Goal: Information Seeking & Learning: Learn about a topic

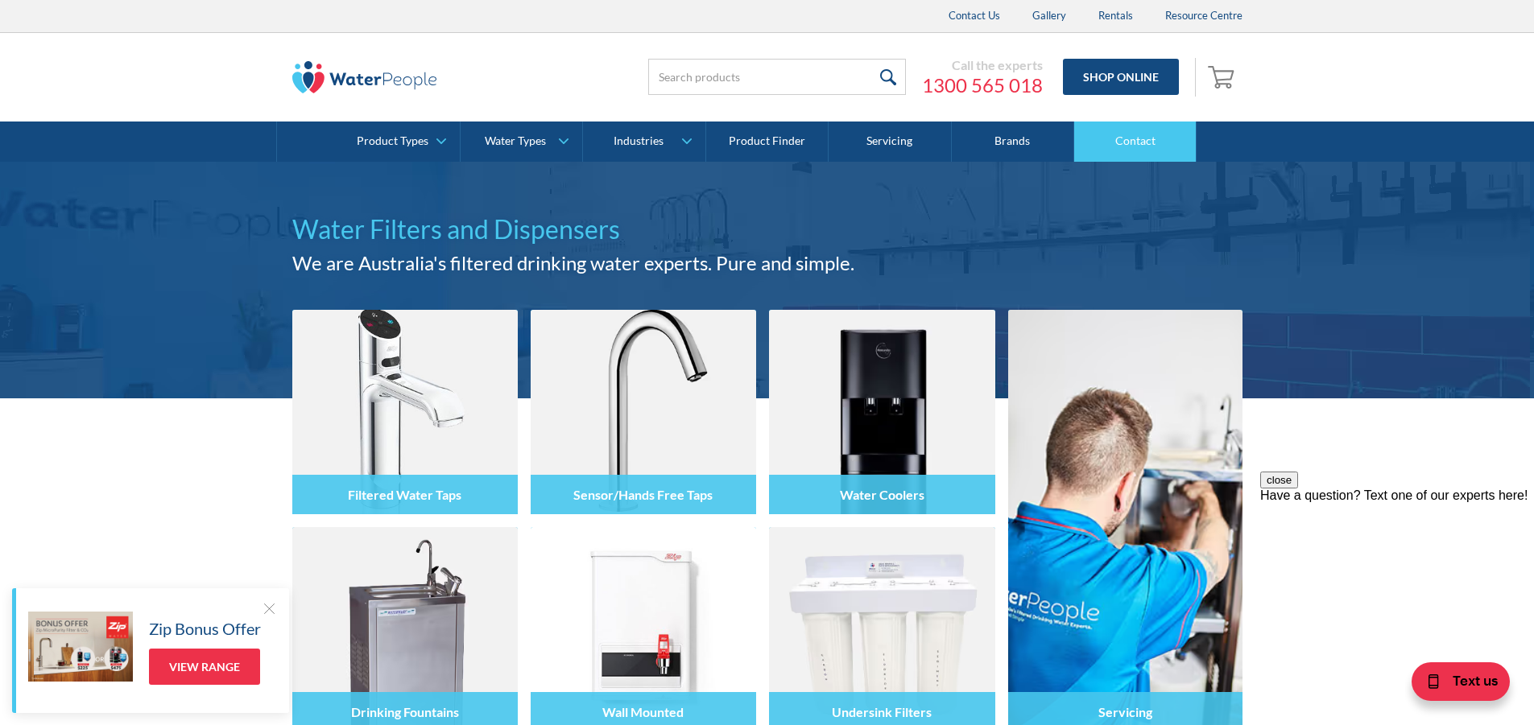
click at [1160, 150] on link "Contact" at bounding box center [1135, 142] width 122 height 40
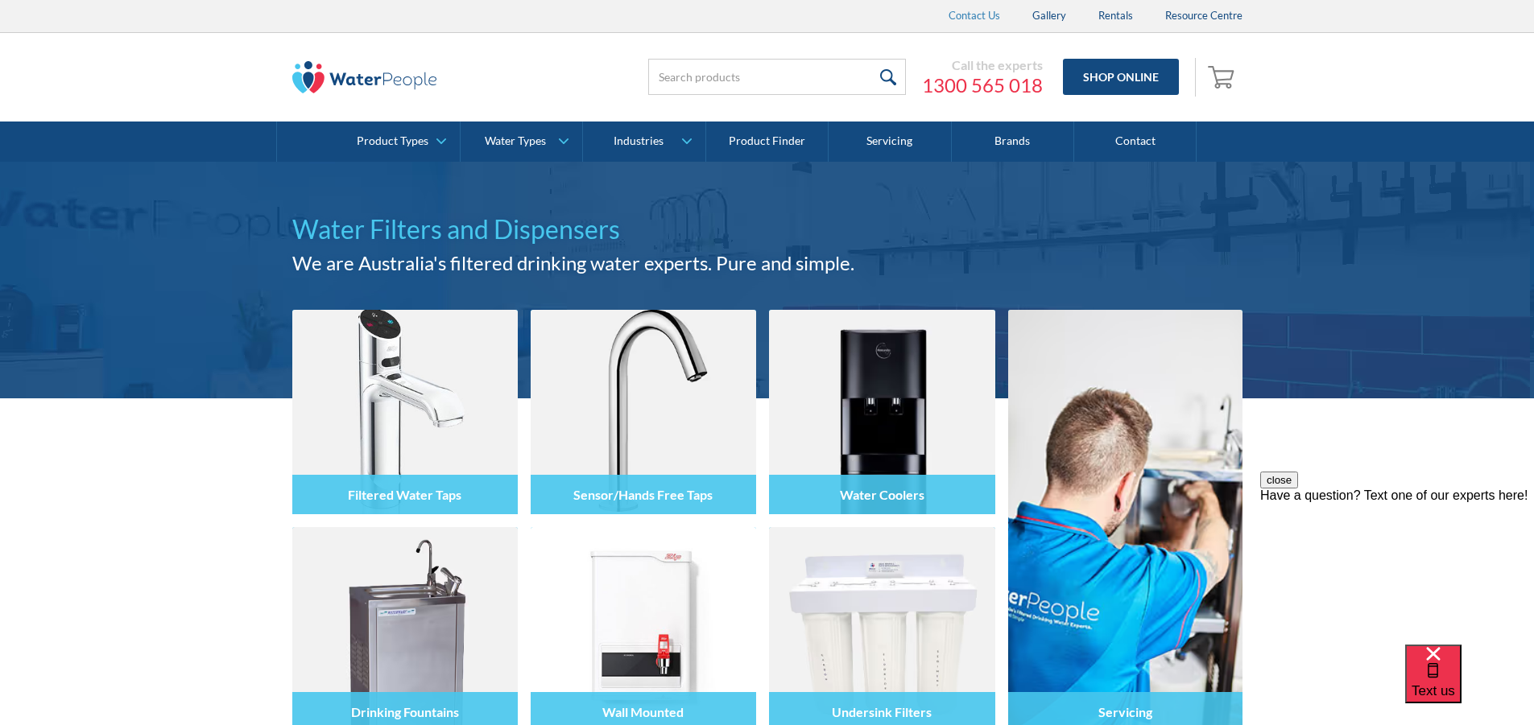
click at [962, 18] on link "Contact Us" at bounding box center [974, 16] width 84 height 32
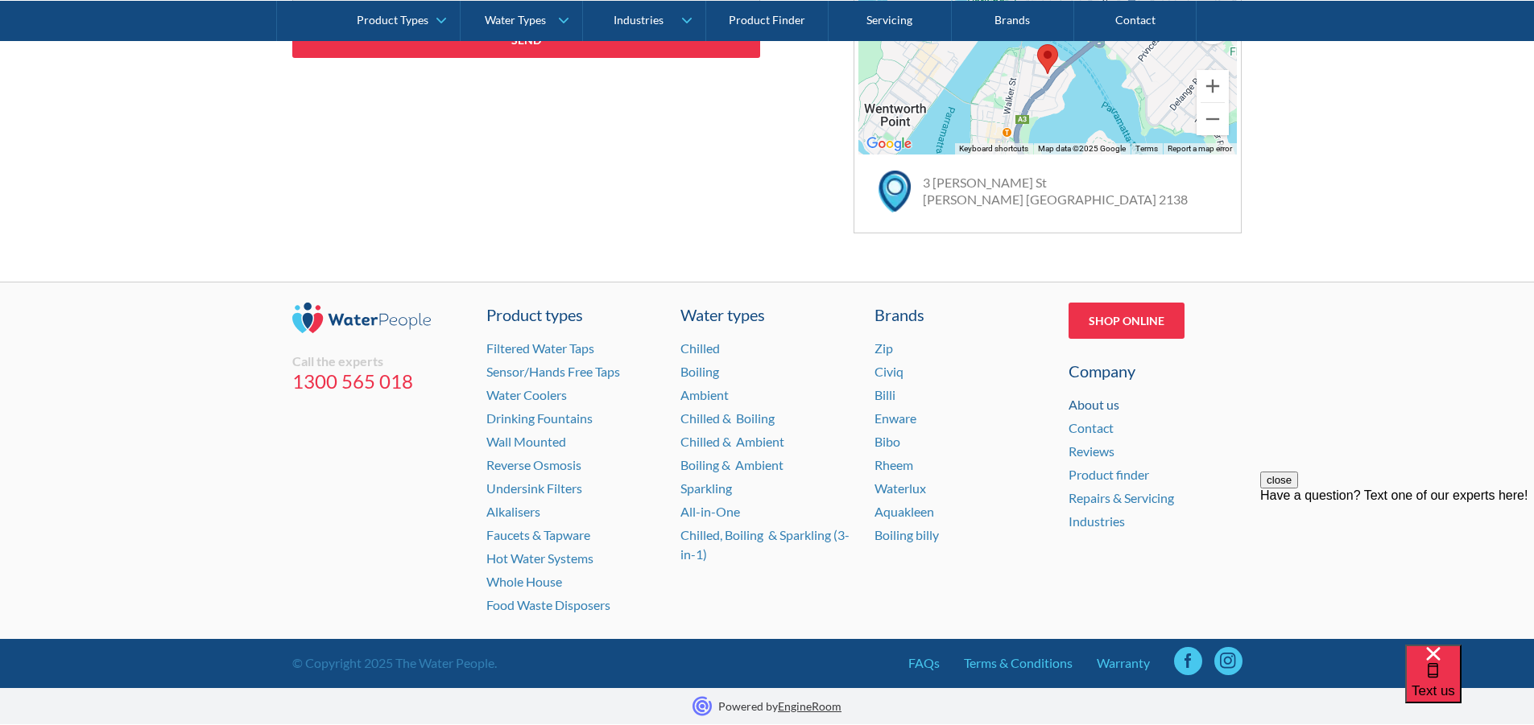
click at [1089, 407] on link "About us" at bounding box center [1093, 404] width 51 height 15
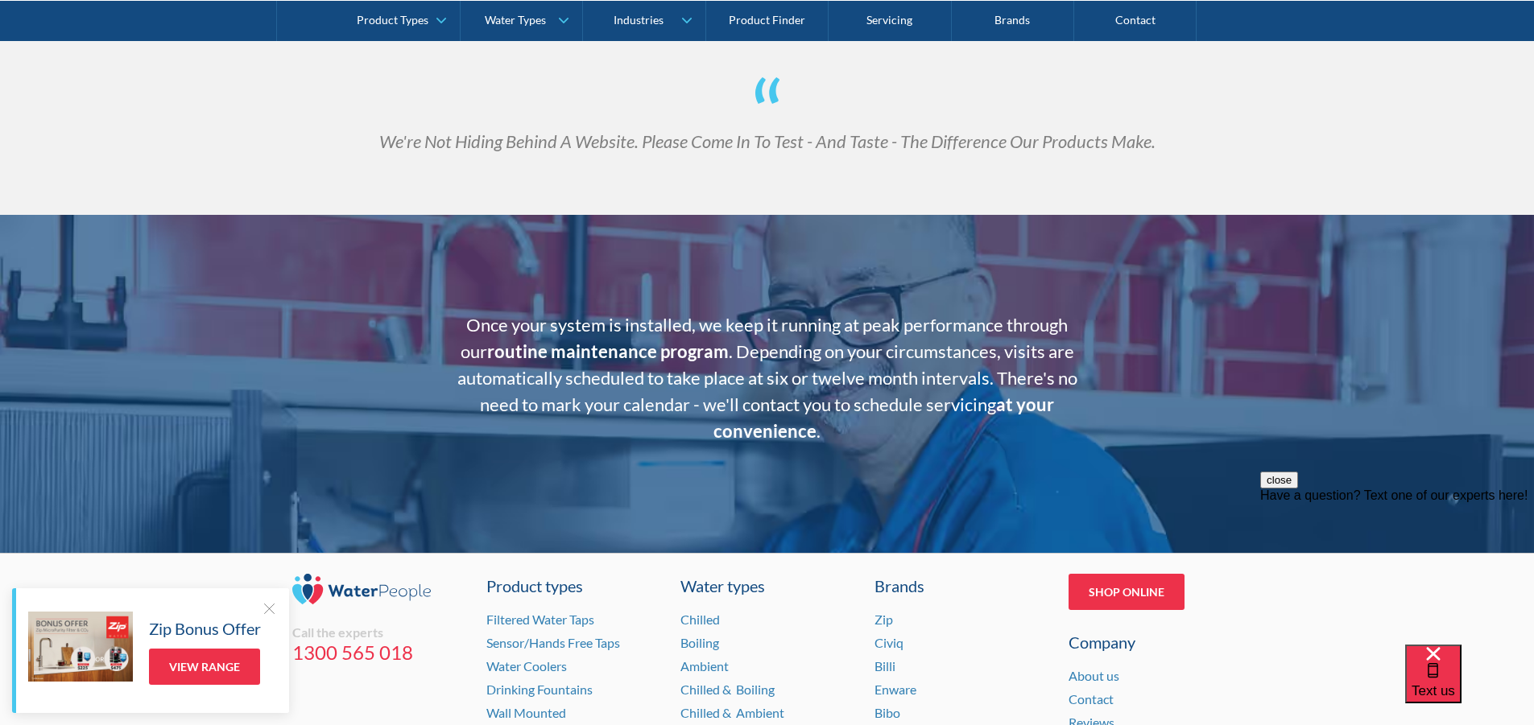
scroll to position [3248, 0]
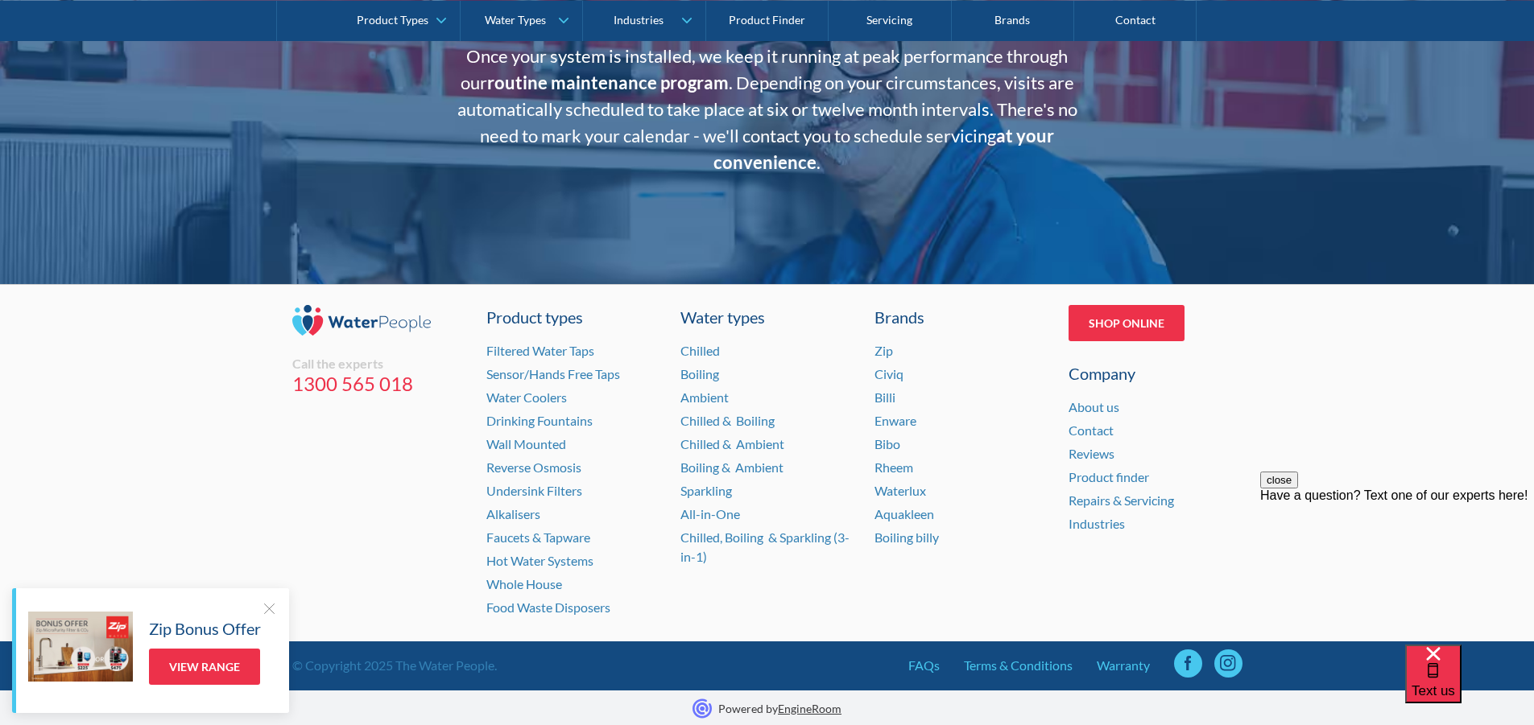
click at [271, 612] on div at bounding box center [269, 609] width 16 height 16
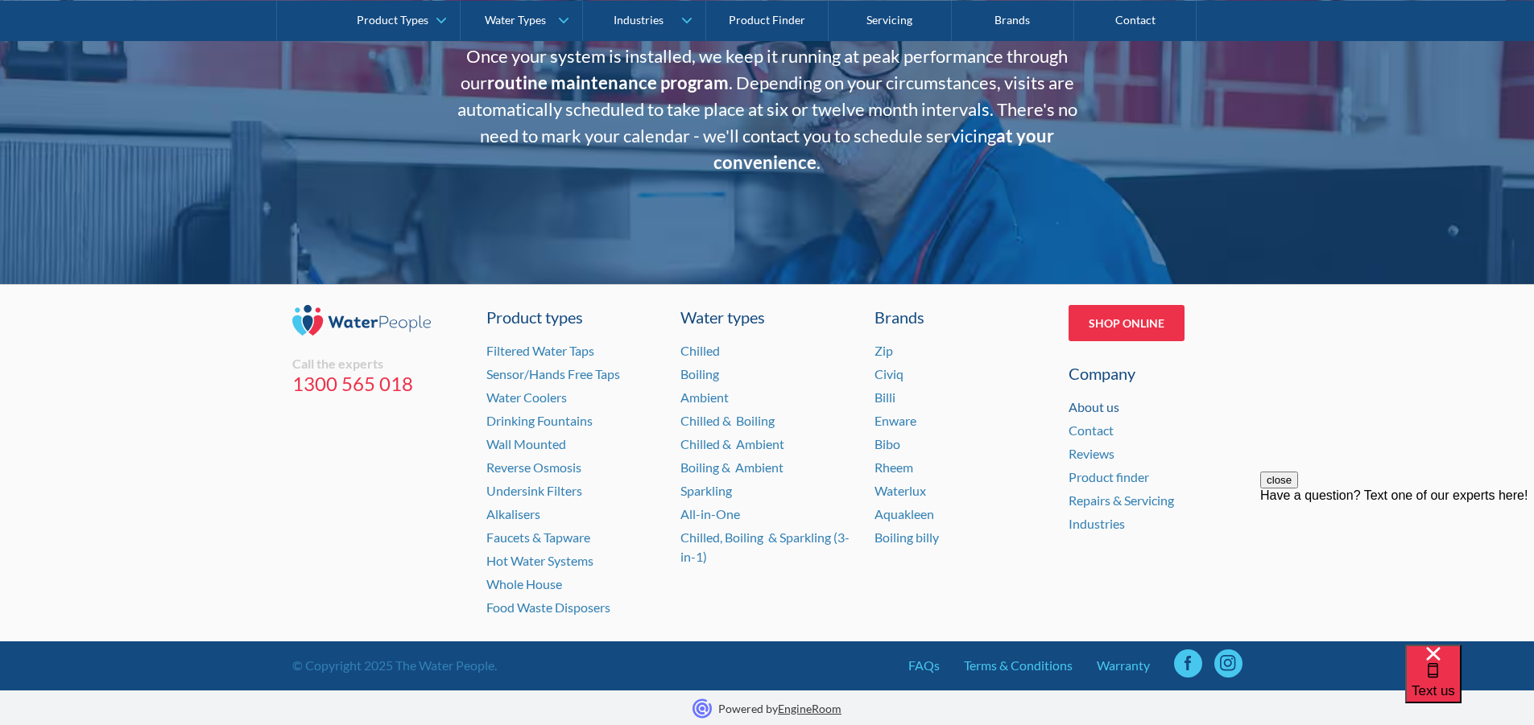
click at [1106, 410] on link "About us" at bounding box center [1093, 406] width 51 height 15
click at [1100, 428] on link "Contact" at bounding box center [1090, 430] width 45 height 15
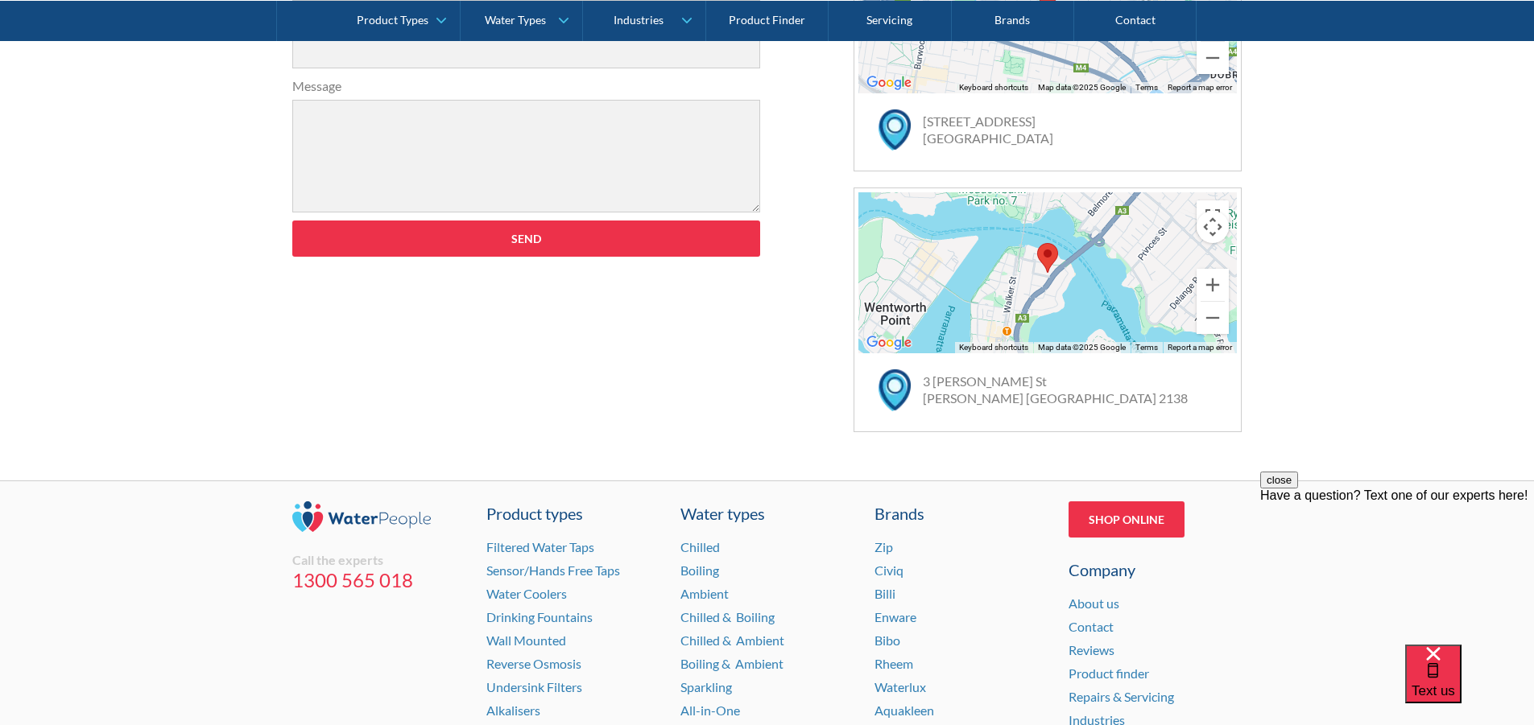
scroll to position [483, 0]
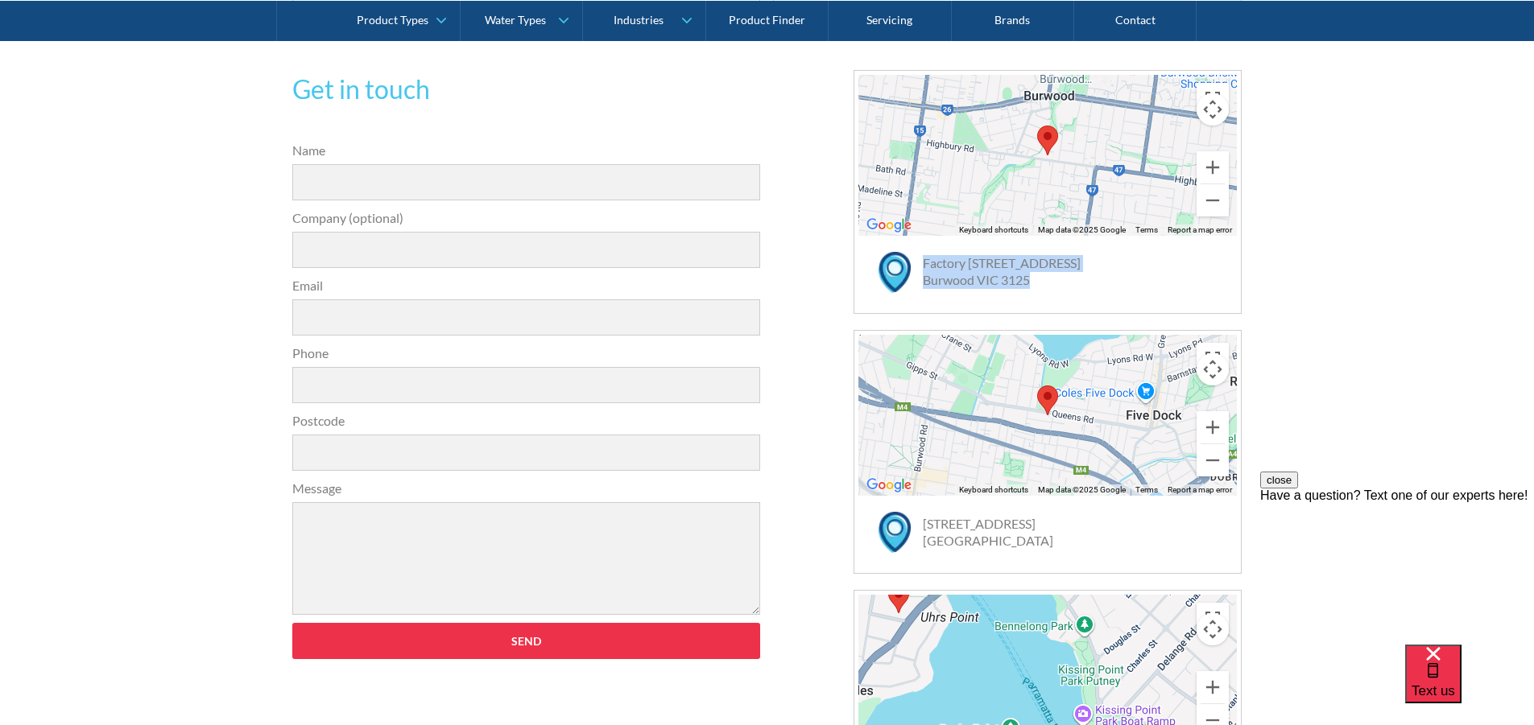
drag, startPoint x: 922, startPoint y: 262, endPoint x: 1039, endPoint y: 291, distance: 121.1
click at [1039, 291] on div "Factory [STREET_ADDRESS]" at bounding box center [1055, 280] width 362 height 57
copy link "Factory 12 / 125 Highbury Road Burwood VIC 3125"
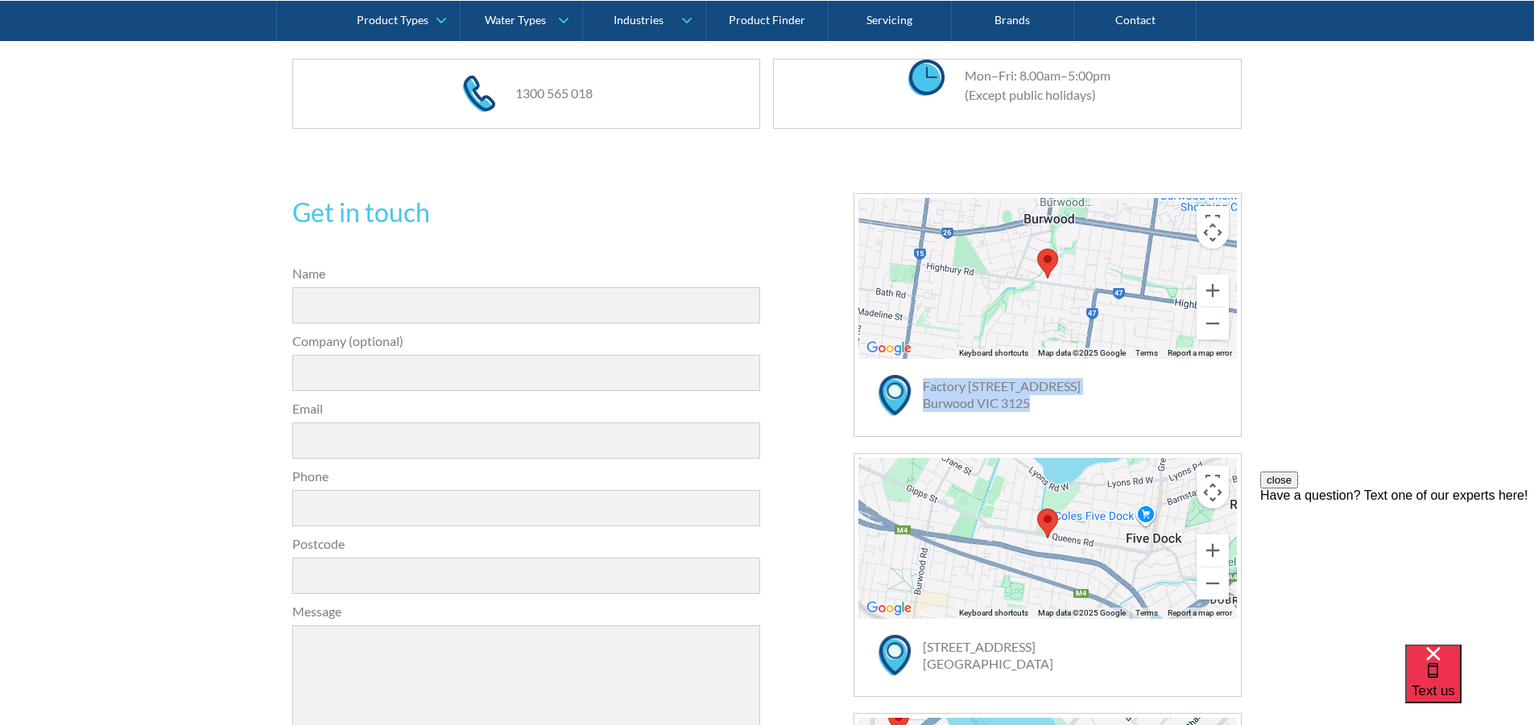
scroll to position [0, 0]
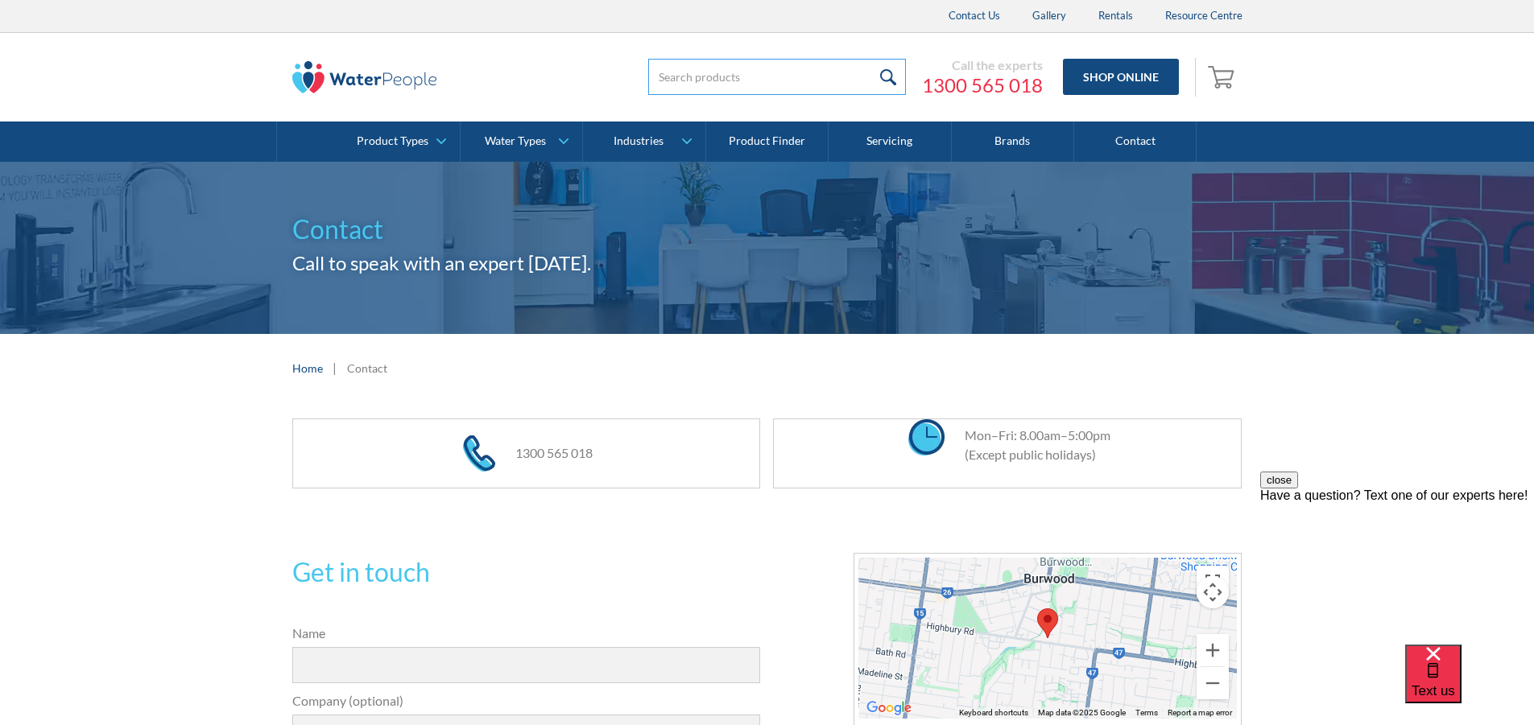
click at [738, 85] on input "search" at bounding box center [777, 77] width 258 height 36
type input "abn"
click at [871, 59] on input "submit" at bounding box center [888, 77] width 35 height 36
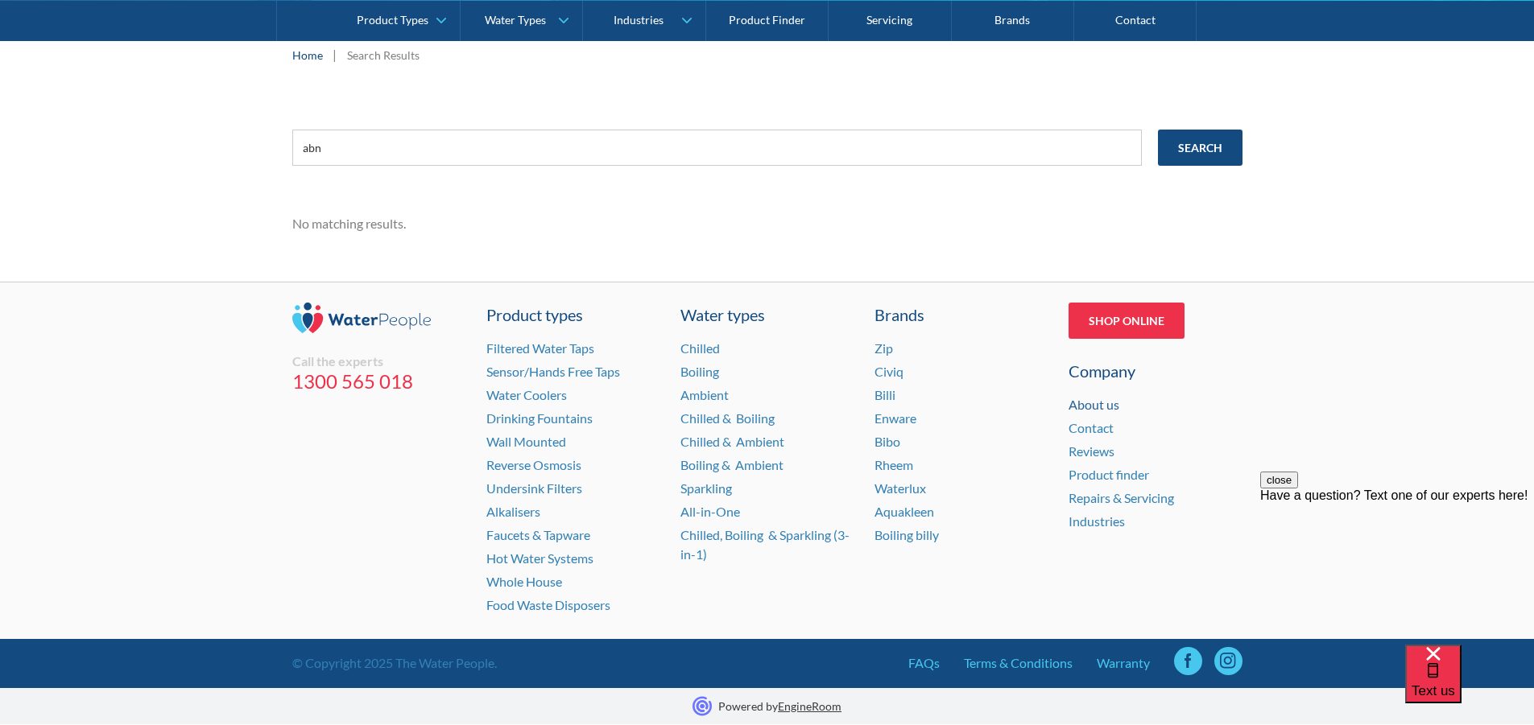
click at [1098, 404] on link "About us" at bounding box center [1093, 404] width 51 height 15
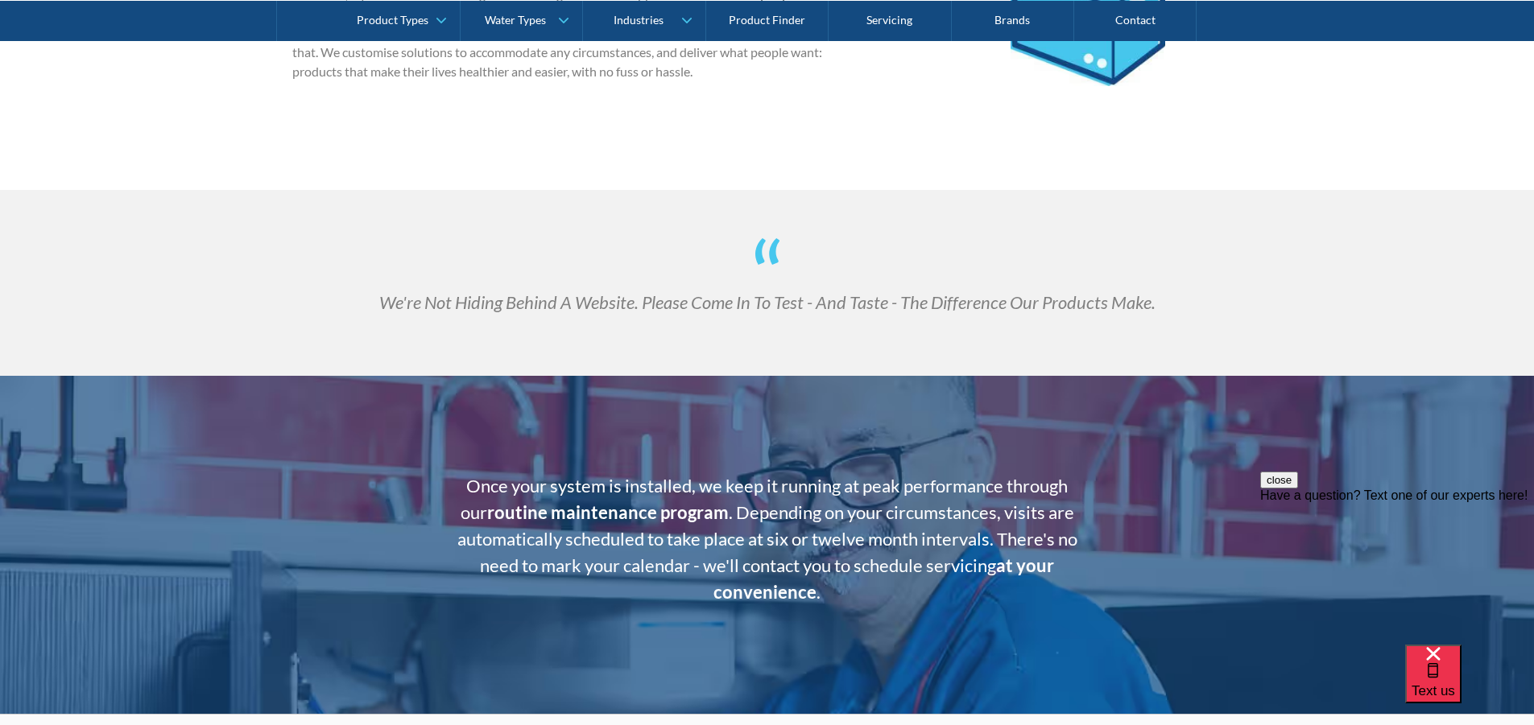
scroll to position [3248, 0]
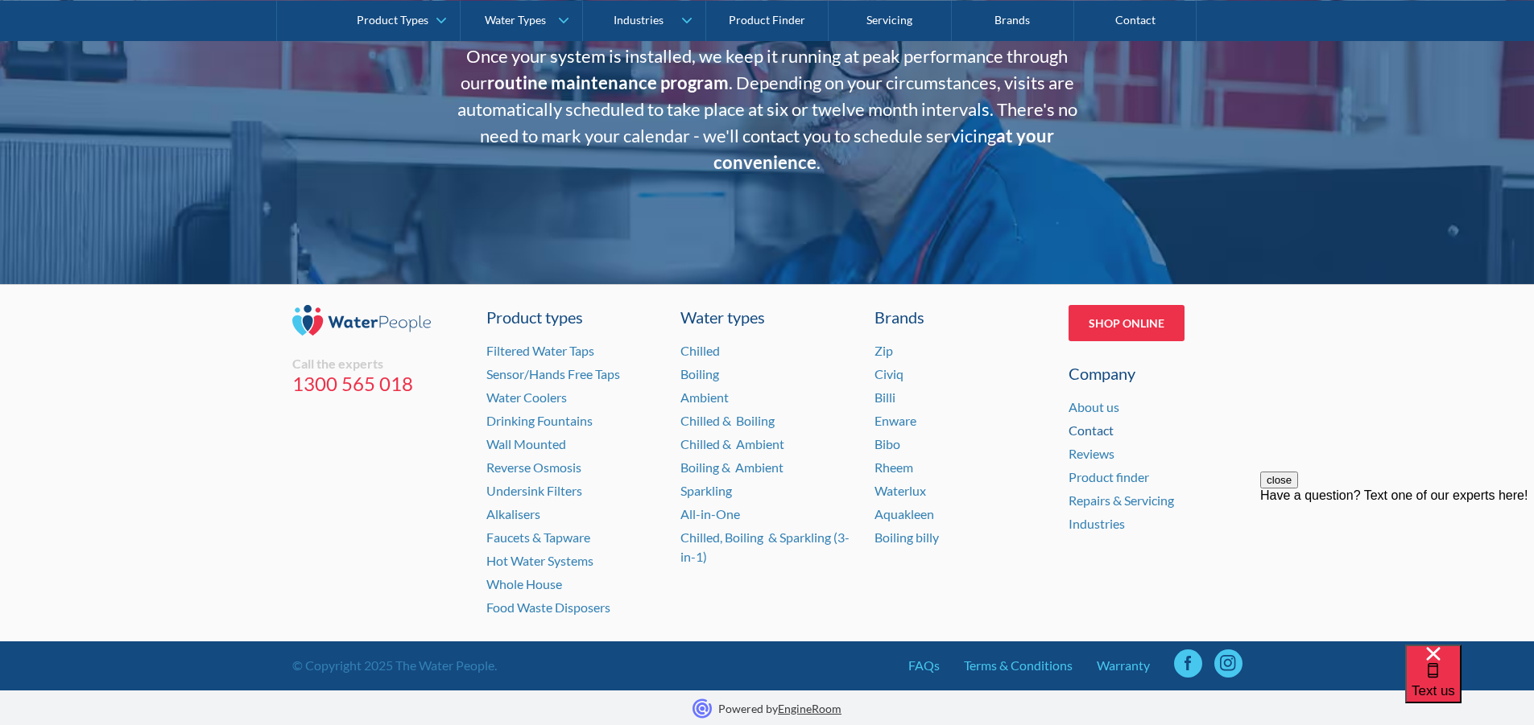
click at [1097, 434] on link "Contact" at bounding box center [1090, 430] width 45 height 15
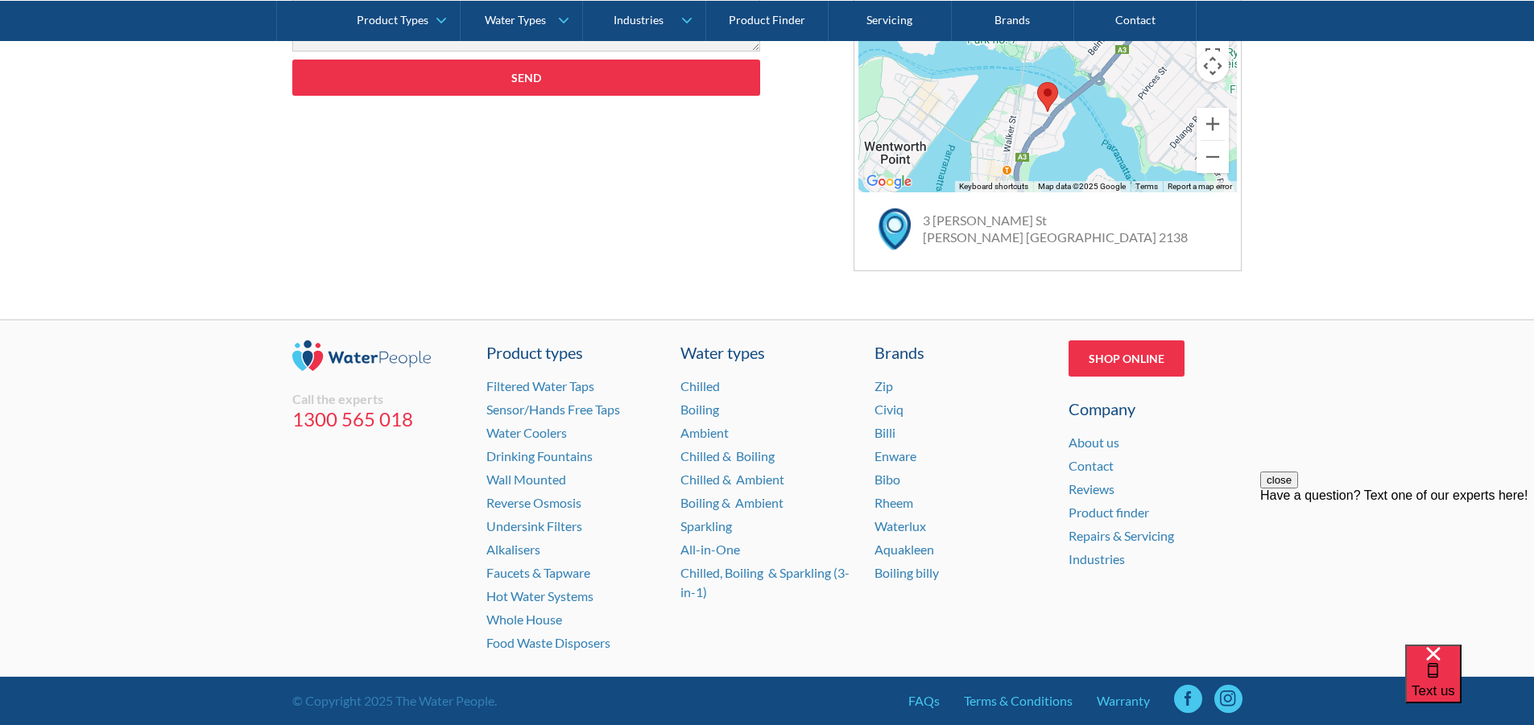
scroll to position [1085, 0]
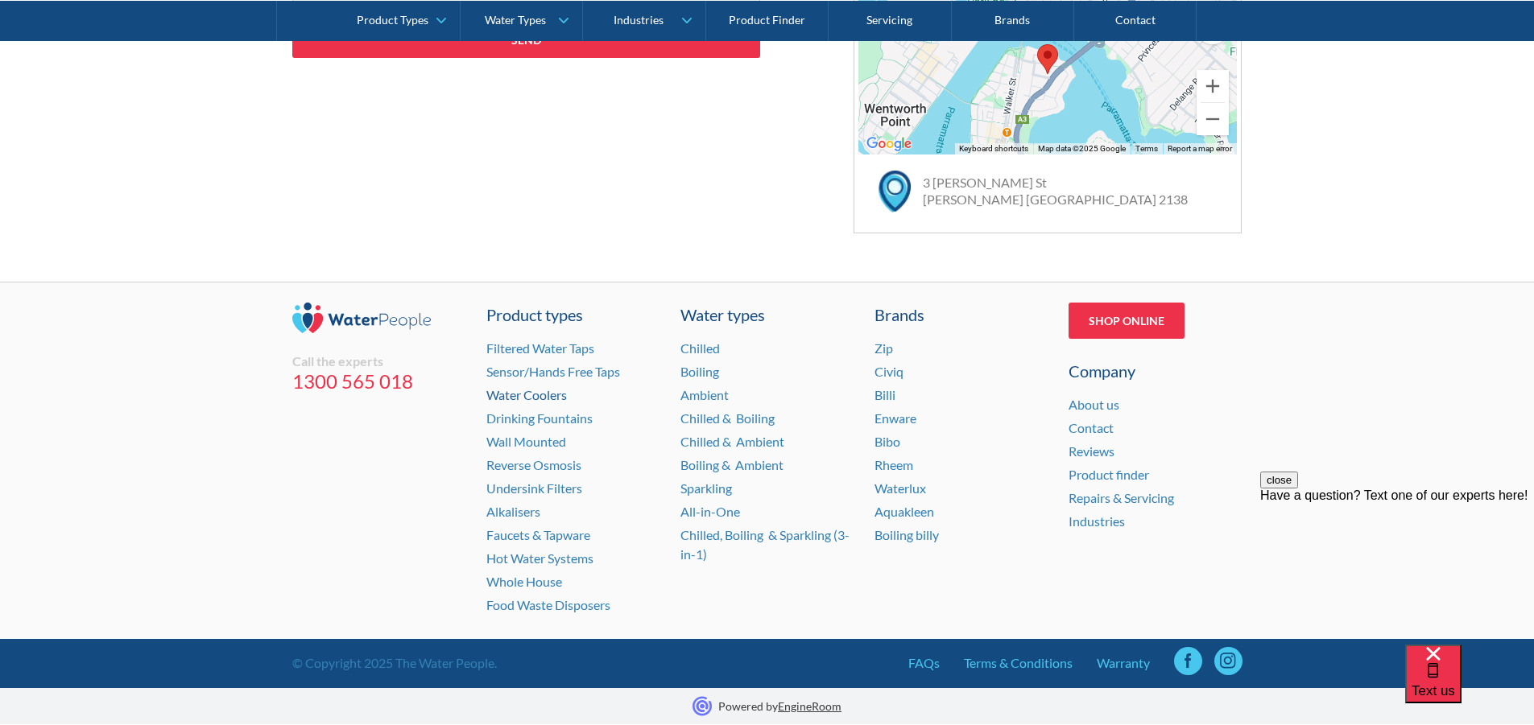
click at [531, 400] on link "Water Coolers" at bounding box center [526, 394] width 81 height 15
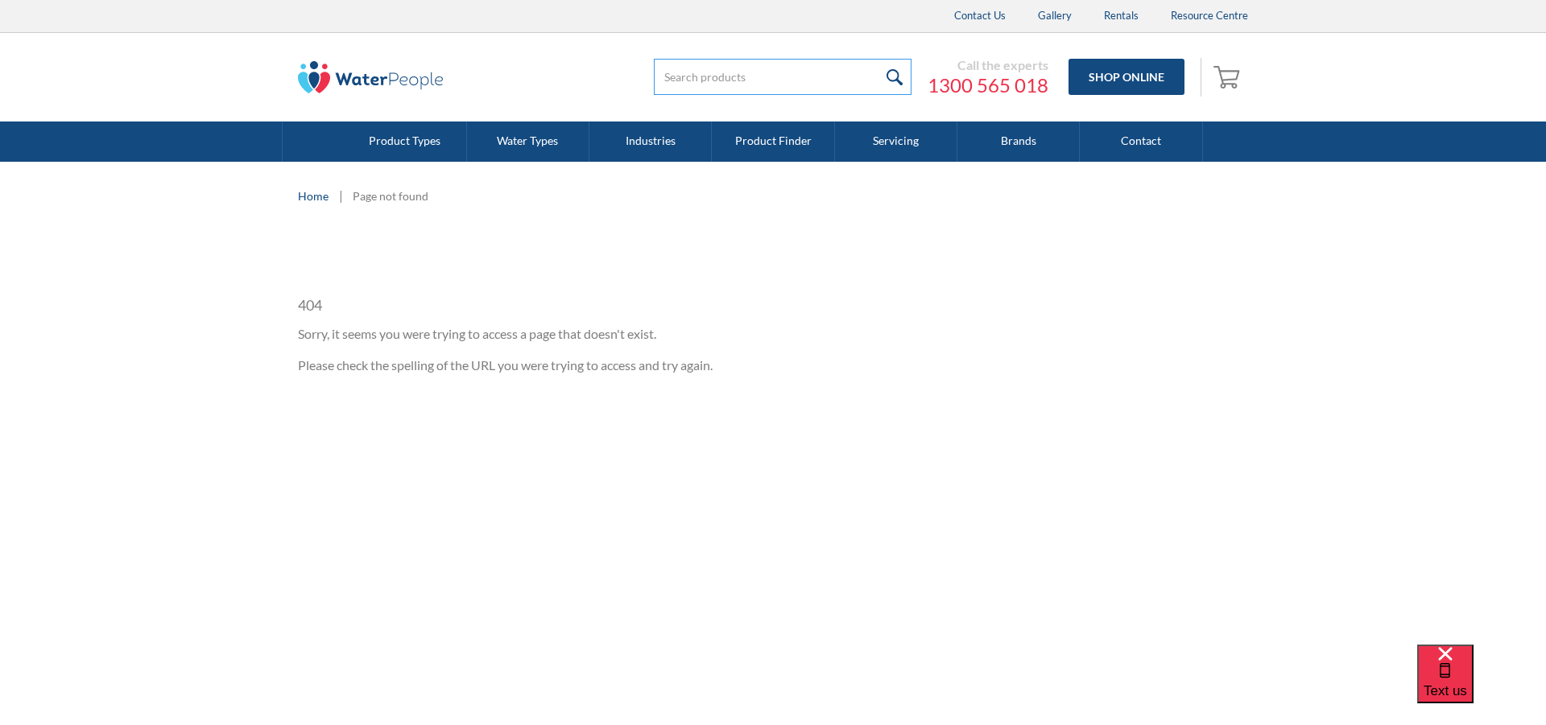
click at [717, 89] on input "search" at bounding box center [783, 77] width 258 height 36
type input "water chiller"
click at [877, 59] on input "submit" at bounding box center [894, 77] width 35 height 36
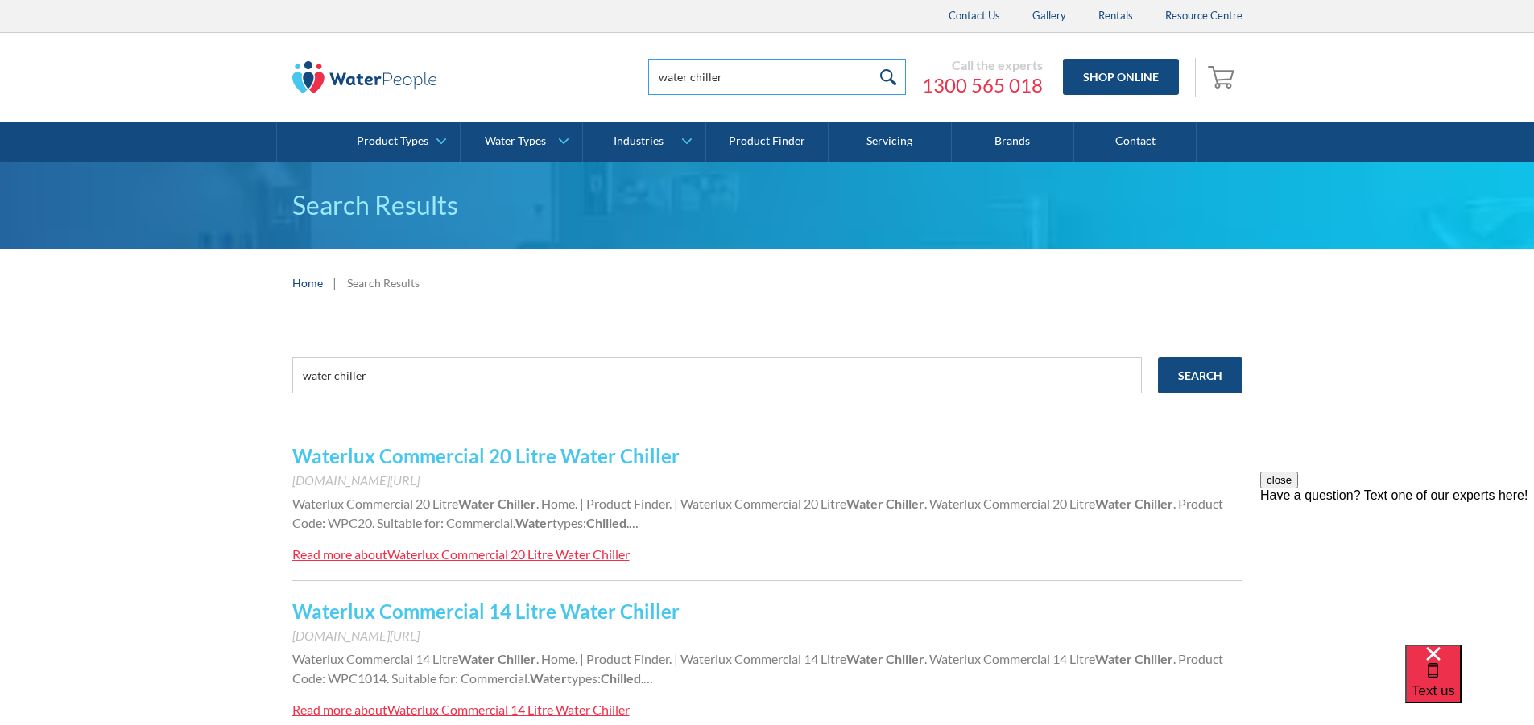
drag, startPoint x: 754, startPoint y: 72, endPoint x: 598, endPoint y: 80, distance: 155.6
click at [598, 80] on div "water chiller Call the experts 1300 565 018 Shop Online 0 Your Cart Subtotal Pa…" at bounding box center [767, 77] width 950 height 48
type input "waterlux micro chiller"
click at [871, 59] on input "submit" at bounding box center [888, 77] width 35 height 36
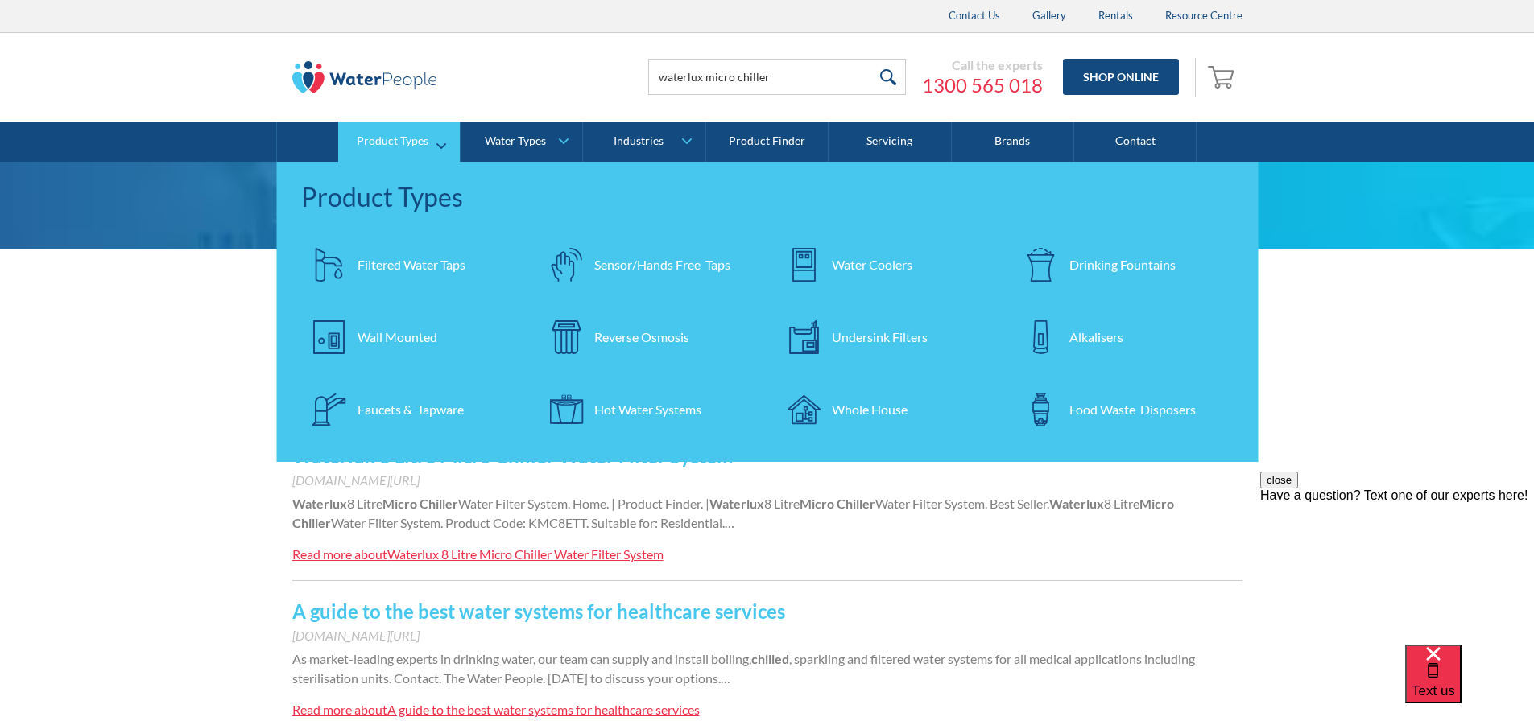
click at [883, 267] on div "Water Coolers" at bounding box center [872, 264] width 81 height 19
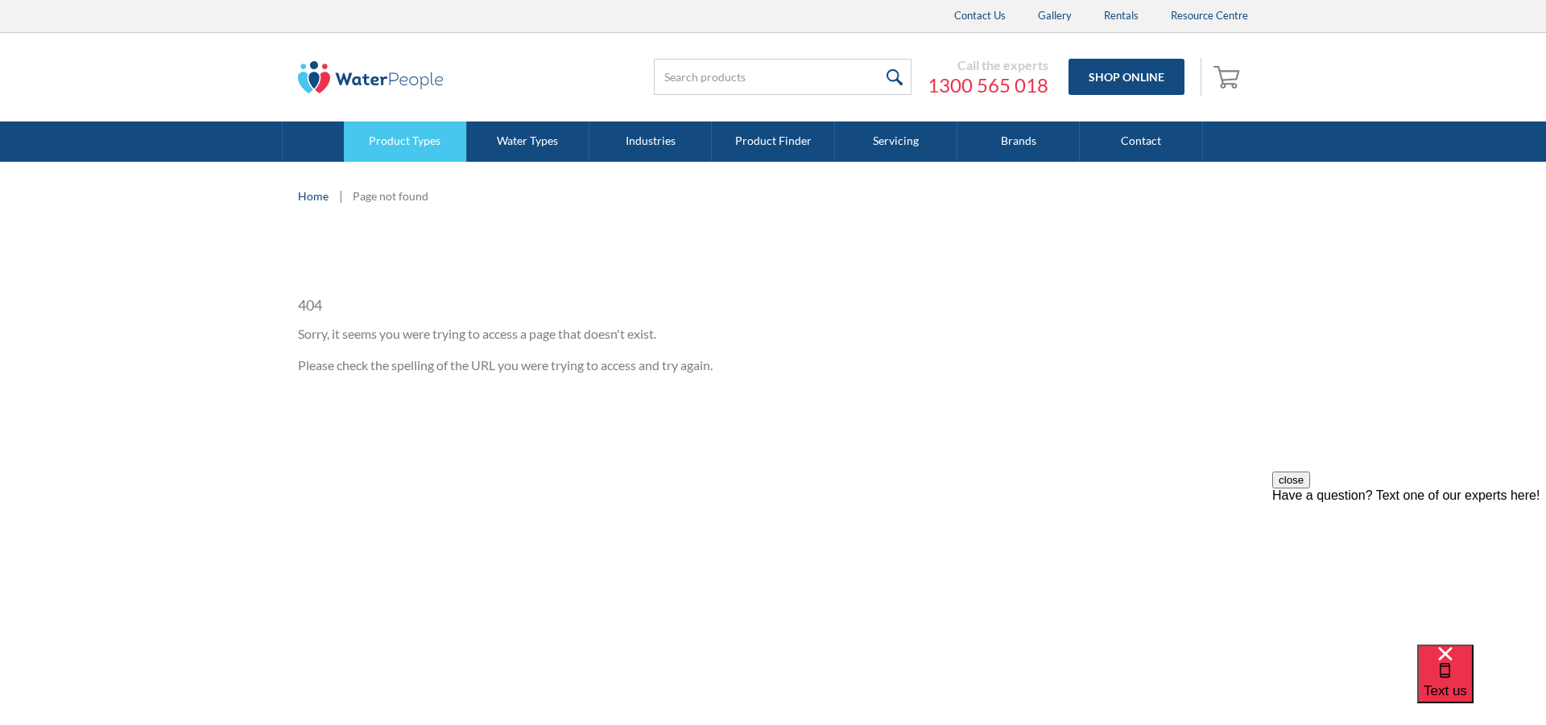
click at [411, 151] on link "Product Types" at bounding box center [405, 142] width 122 height 40
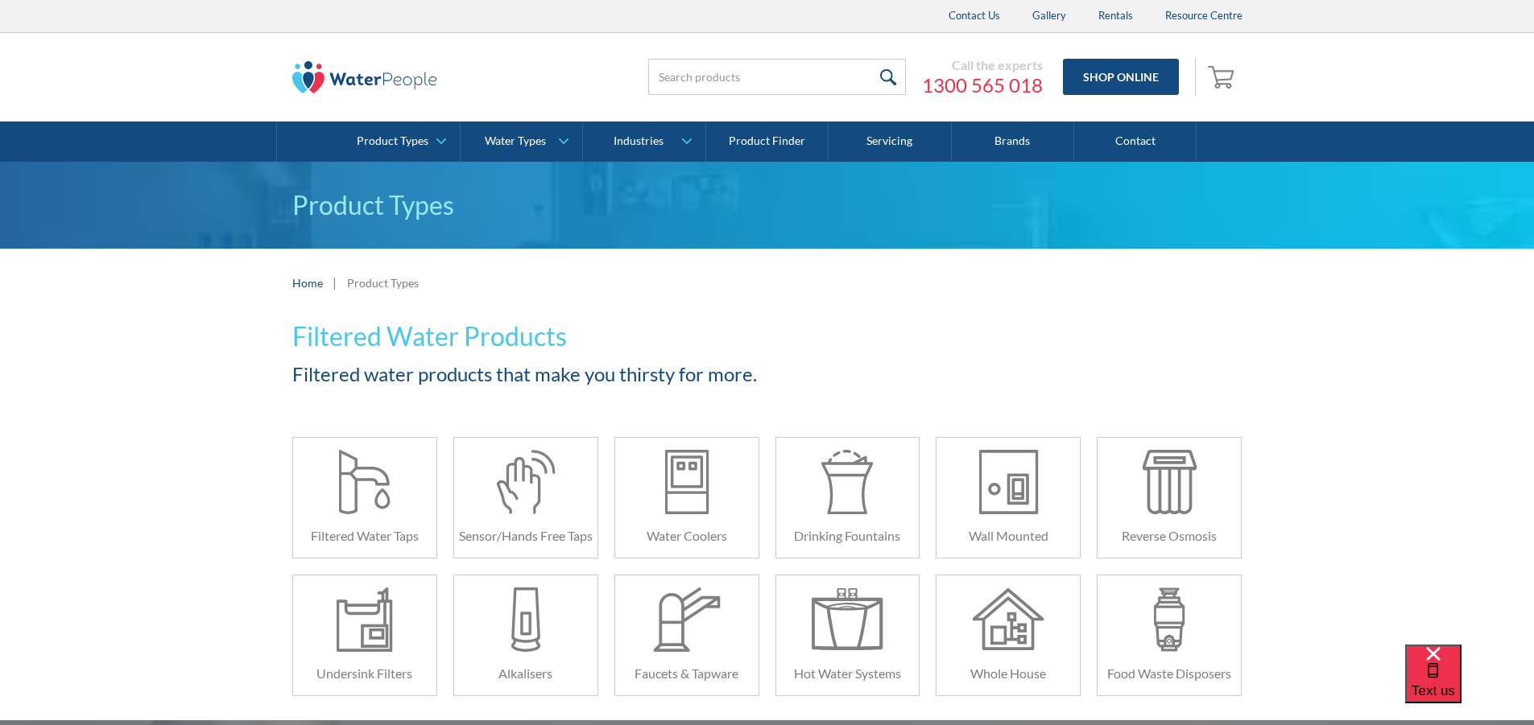
scroll to position [242, 0]
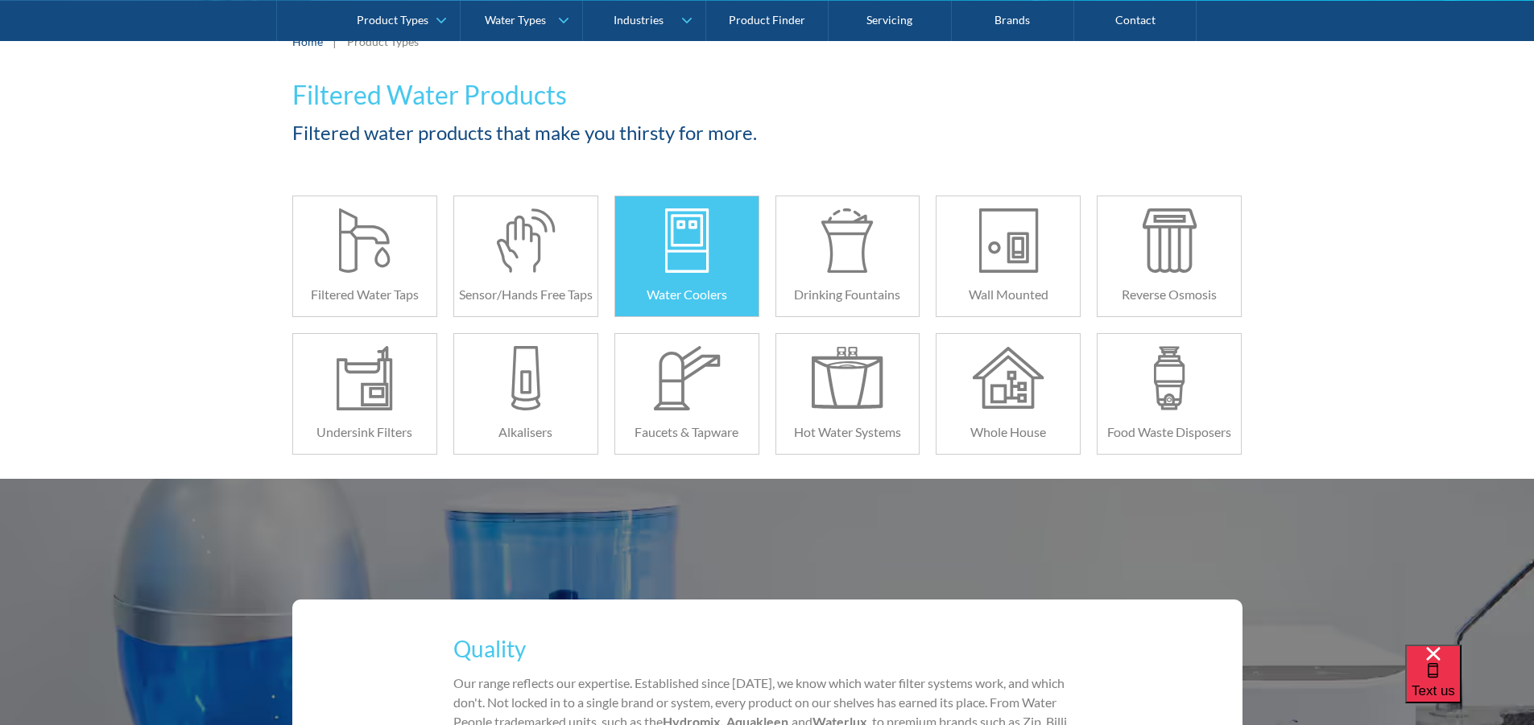
click at [677, 279] on div "Water Coolers" at bounding box center [686, 294] width 143 height 43
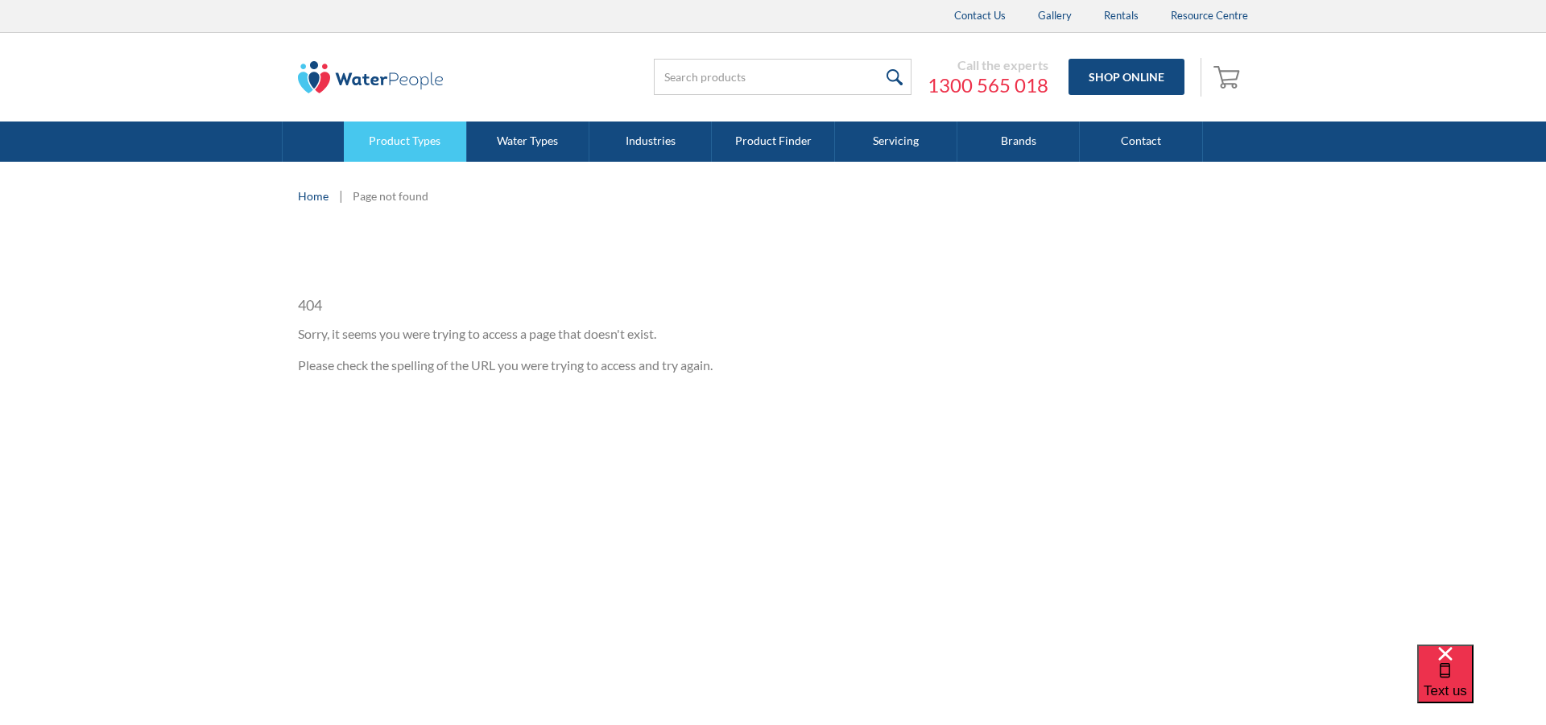
click at [369, 143] on link "Product Types" at bounding box center [405, 142] width 122 height 40
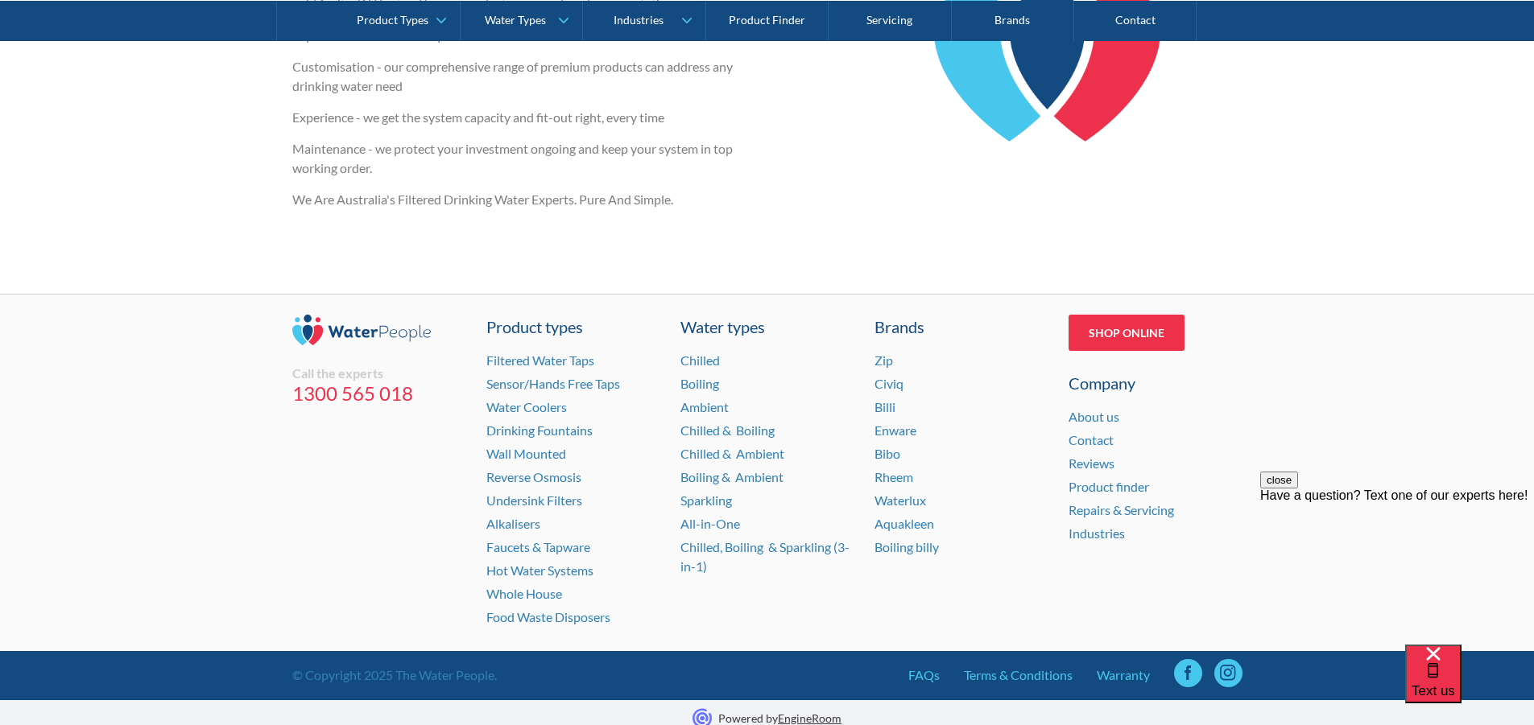
scroll to position [2428, 0]
